Goal: Navigation & Orientation: Find specific page/section

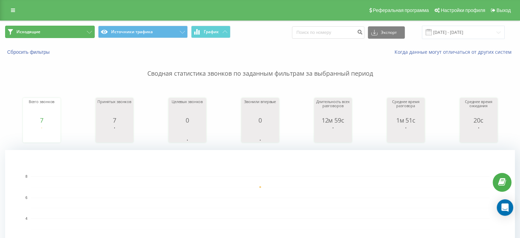
click at [38, 36] on button "Исходящие" at bounding box center [50, 32] width 90 height 12
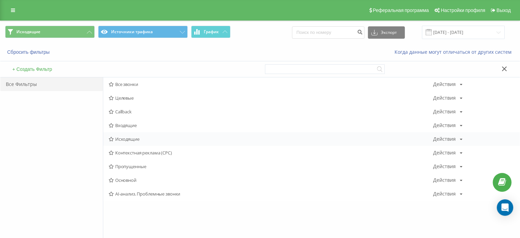
click at [129, 139] on span "Исходящие" at bounding box center [271, 138] width 324 height 5
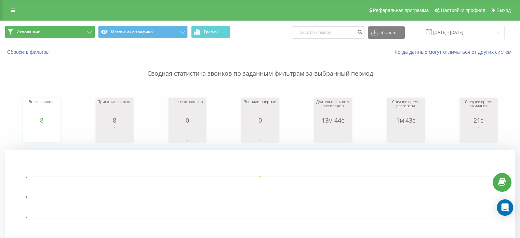
click at [23, 32] on span "Исходящие" at bounding box center [28, 31] width 24 height 5
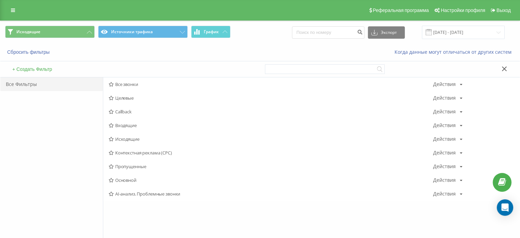
click at [136, 123] on span "Входящие" at bounding box center [271, 125] width 324 height 5
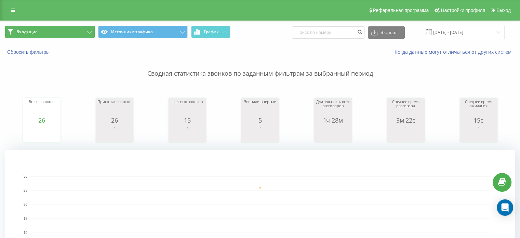
click at [73, 33] on button "Входящие" at bounding box center [50, 32] width 90 height 12
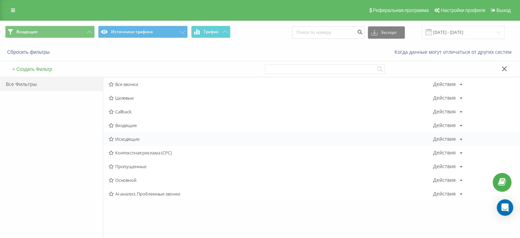
click at [132, 136] on span "Исходящие" at bounding box center [271, 138] width 324 height 5
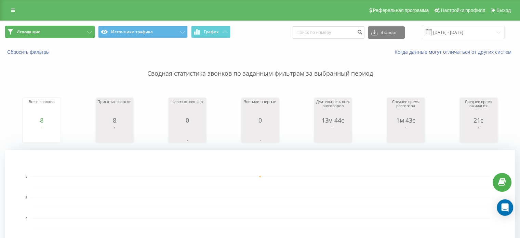
click at [45, 32] on button "Исходящие" at bounding box center [50, 32] width 90 height 12
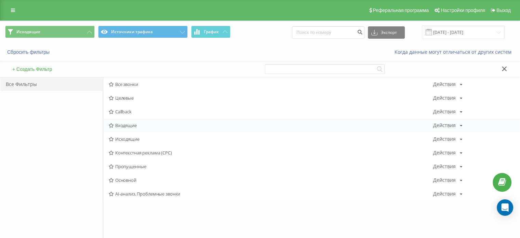
click at [125, 130] on div "Входящие Действия Редактировать Копировать Удалить По умолчанию Поделиться" at bounding box center [311, 125] width 416 height 14
click at [126, 125] on span "Входящие" at bounding box center [271, 125] width 324 height 5
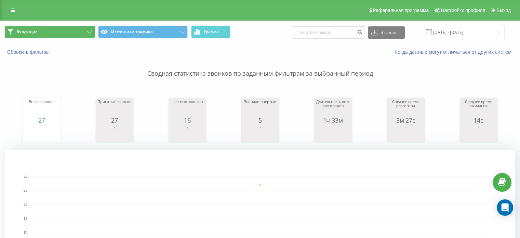
click at [71, 36] on button "Входящие" at bounding box center [50, 32] width 90 height 12
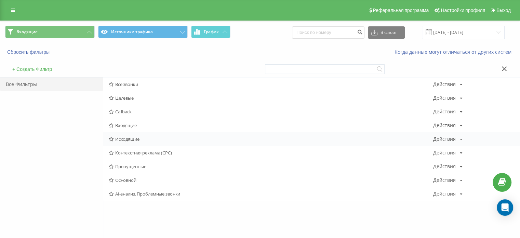
click at [134, 135] on div "Исходящие Действия Редактировать Копировать Удалить По умолчанию Поделиться" at bounding box center [311, 139] width 416 height 14
click at [139, 142] on div "Исходящие Действия Редактировать Копировать Удалить По умолчанию Поделиться" at bounding box center [311, 139] width 416 height 14
click at [137, 140] on span "Исходящие" at bounding box center [271, 138] width 324 height 5
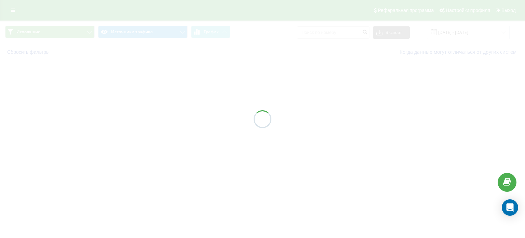
click at [128, 135] on div at bounding box center [262, 119] width 525 height 238
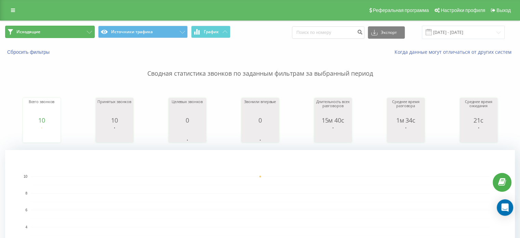
click at [42, 34] on button "Исходящие" at bounding box center [50, 32] width 90 height 12
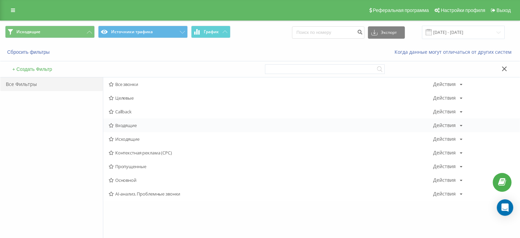
click at [123, 127] on span "Входящие" at bounding box center [271, 125] width 324 height 5
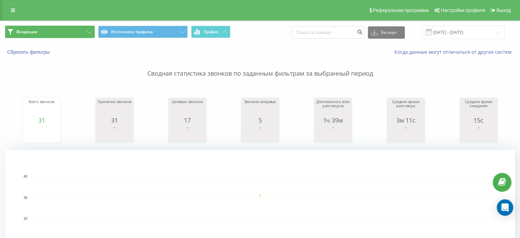
click at [63, 35] on button "Входящие" at bounding box center [50, 32] width 90 height 12
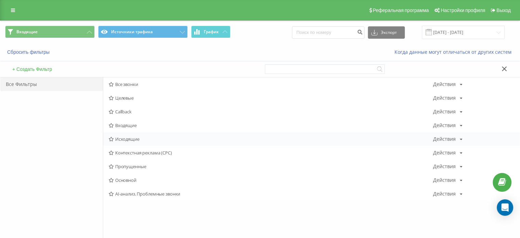
click at [136, 144] on div "Исходящие Действия Редактировать Копировать Удалить По умолчанию Поделиться" at bounding box center [311, 139] width 416 height 14
click at [136, 139] on span "Исходящие" at bounding box center [271, 138] width 324 height 5
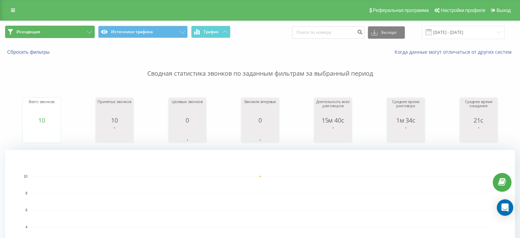
click at [75, 35] on button "Исходящие" at bounding box center [50, 32] width 90 height 12
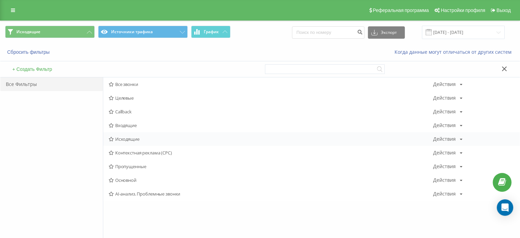
click at [145, 137] on span "Исходящие" at bounding box center [271, 138] width 324 height 5
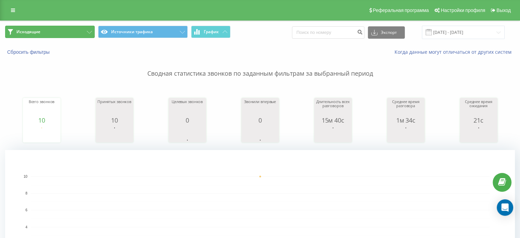
click at [62, 34] on button "Исходящие" at bounding box center [50, 32] width 90 height 12
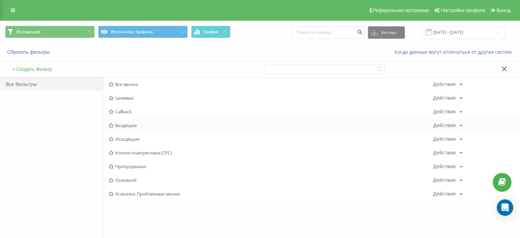
click at [126, 123] on span "Входящие" at bounding box center [271, 125] width 324 height 5
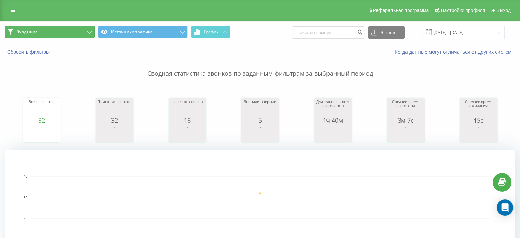
click at [61, 28] on button "Входящие" at bounding box center [50, 32] width 90 height 12
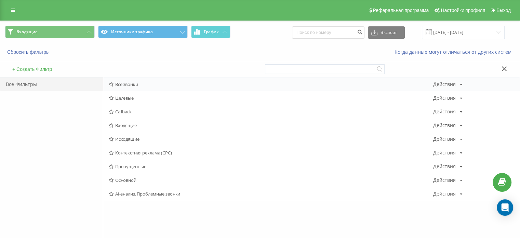
click at [126, 85] on span "Все звонки" at bounding box center [271, 84] width 324 height 5
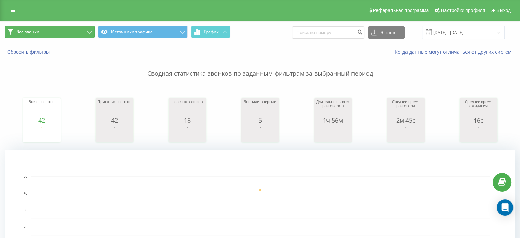
click at [76, 31] on button "Все звонки" at bounding box center [50, 32] width 90 height 12
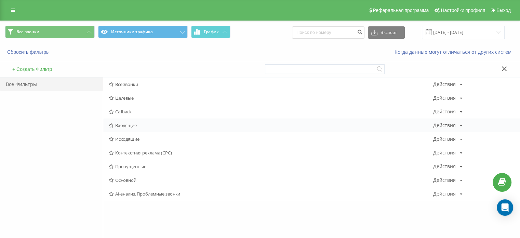
click at [139, 122] on div "Входящие Действия Редактировать Копировать Удалить По умолчанию Поделиться" at bounding box center [311, 125] width 416 height 14
click at [140, 124] on span "Входящие" at bounding box center [271, 125] width 324 height 5
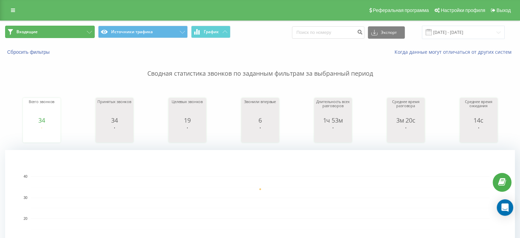
click at [61, 30] on button "Входящие" at bounding box center [50, 32] width 90 height 12
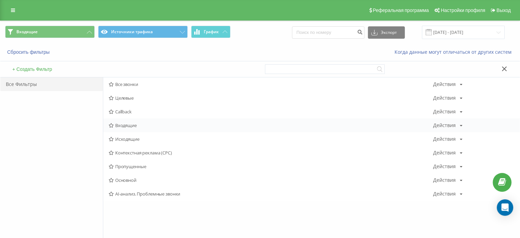
click at [142, 128] on div "Входящие Действия Редактировать Копировать Удалить По умолчанию Поделиться" at bounding box center [311, 125] width 416 height 14
click at [138, 126] on span "Входящие" at bounding box center [271, 125] width 324 height 5
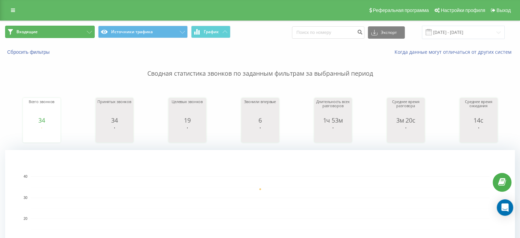
click at [72, 30] on button "Входящие" at bounding box center [50, 32] width 90 height 12
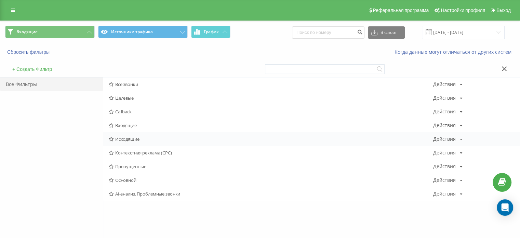
click at [134, 144] on div "Исходящие Действия Редактировать Копировать Удалить По умолчанию Поделиться" at bounding box center [311, 139] width 416 height 14
click at [133, 142] on div "Исходящие Действия Редактировать Копировать Удалить По умолчанию Поделиться" at bounding box center [311, 139] width 416 height 14
click at [135, 142] on div "Исходящие Действия Редактировать Копировать Удалить По умолчанию Поделиться" at bounding box center [311, 139] width 416 height 14
click at [130, 139] on span "Исходящие" at bounding box center [271, 138] width 324 height 5
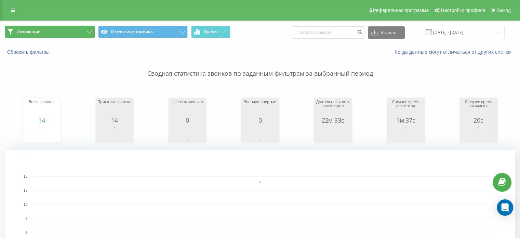
click at [57, 30] on button "Исходящие" at bounding box center [50, 32] width 90 height 12
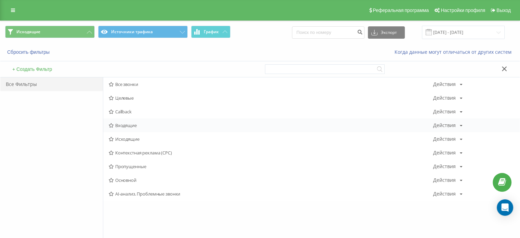
click at [127, 123] on span "Входящие" at bounding box center [271, 125] width 324 height 5
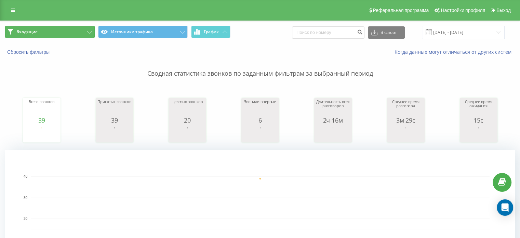
click at [46, 35] on button "Входящие" at bounding box center [50, 32] width 90 height 12
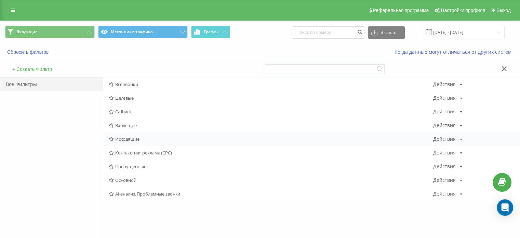
click at [140, 138] on span "Исходящие" at bounding box center [271, 138] width 324 height 5
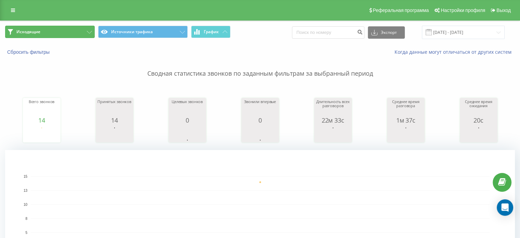
click at [65, 32] on button "Исходящие" at bounding box center [50, 32] width 90 height 12
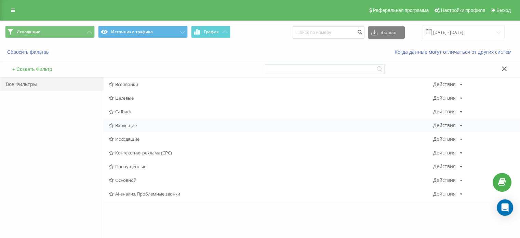
click at [142, 121] on div "Входящие Действия Редактировать Копировать Удалить По умолчанию Поделиться" at bounding box center [311, 125] width 416 height 14
click at [142, 123] on span "Входящие" at bounding box center [271, 125] width 324 height 5
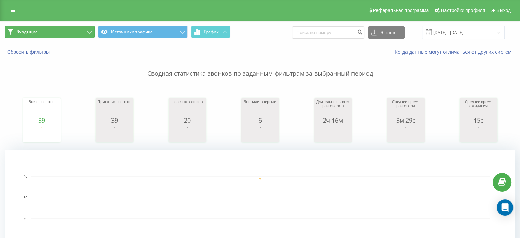
click at [62, 34] on button "Входящие" at bounding box center [50, 32] width 90 height 12
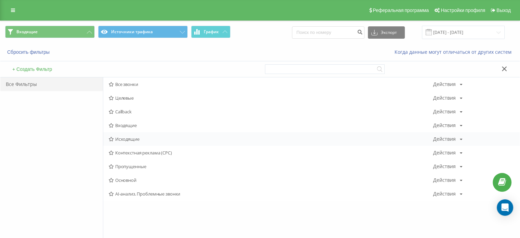
click at [143, 140] on span "Исходящие" at bounding box center [271, 138] width 324 height 5
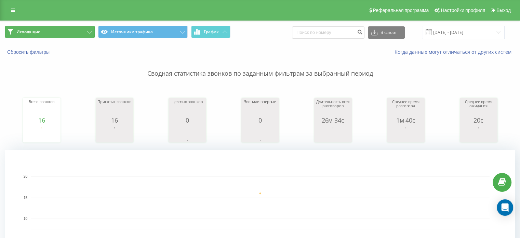
click at [48, 29] on button "Исходящие" at bounding box center [50, 32] width 90 height 12
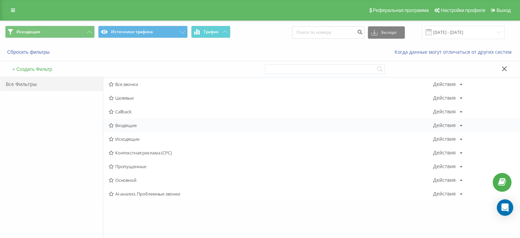
click at [133, 126] on span "Входящие" at bounding box center [271, 125] width 324 height 5
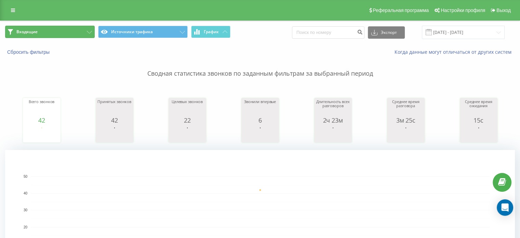
click at [81, 27] on button "Входящие" at bounding box center [50, 32] width 90 height 12
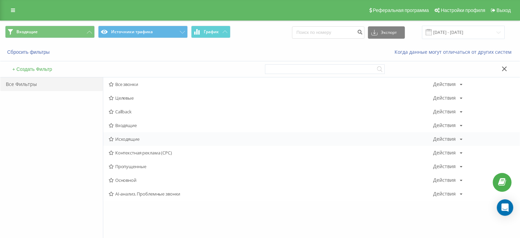
click at [136, 135] on div "Исходящие Действия Редактировать Копировать Удалить По умолчанию Поделиться" at bounding box center [311, 139] width 416 height 14
click at [136, 136] on span "Исходящие" at bounding box center [271, 138] width 324 height 5
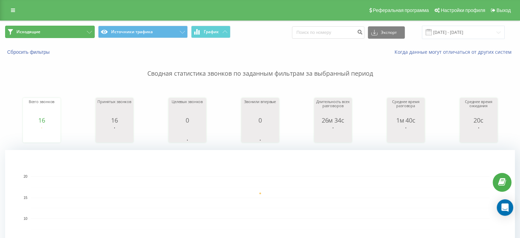
click at [65, 30] on button "Исходящие" at bounding box center [50, 32] width 90 height 12
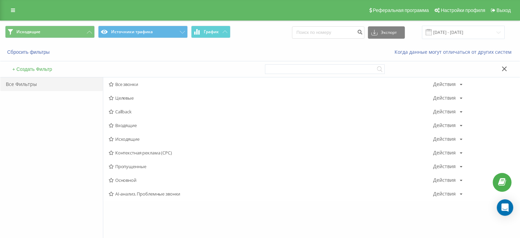
drag, startPoint x: 135, startPoint y: 127, endPoint x: 138, endPoint y: 124, distance: 3.9
click at [135, 127] on span "Входящие" at bounding box center [271, 125] width 324 height 5
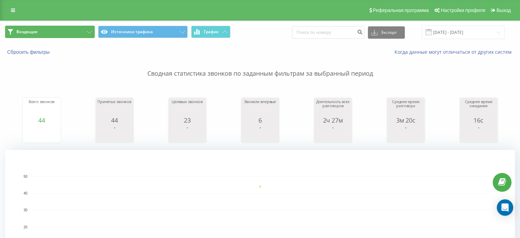
click at [40, 30] on button "Входящие" at bounding box center [50, 32] width 90 height 12
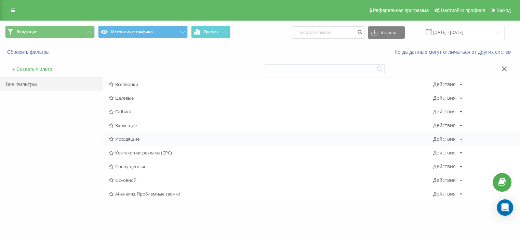
click at [138, 136] on span "Исходящие" at bounding box center [271, 138] width 324 height 5
